Goal: Navigation & Orientation: Go to known website

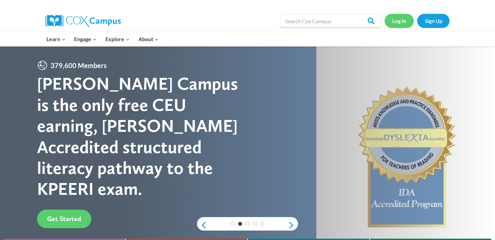
click at [398, 25] on link "Log In" at bounding box center [398, 21] width 29 height 14
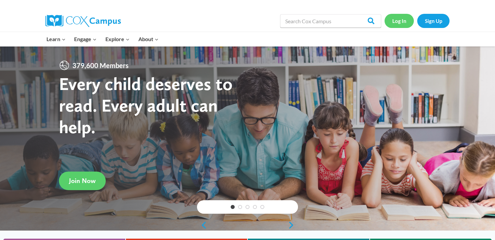
click at [399, 19] on link "Log In" at bounding box center [398, 21] width 29 height 14
click at [397, 22] on link "Log In" at bounding box center [398, 21] width 29 height 14
